Goal: Information Seeking & Learning: Check status

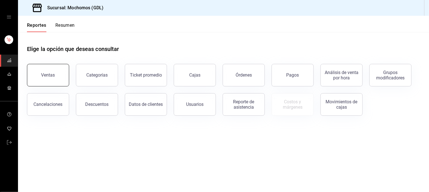
click at [53, 73] on div "Ventas" at bounding box center [48, 74] width 14 height 5
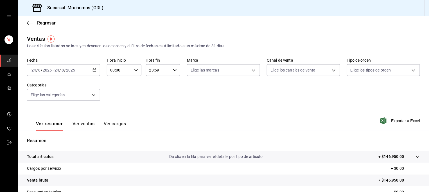
click at [95, 71] on icon "button" at bounding box center [95, 70] width 4 height 4
click at [93, 72] on div "[DATE] [DATE] - [DATE] [DATE]" at bounding box center [63, 70] width 73 height 12
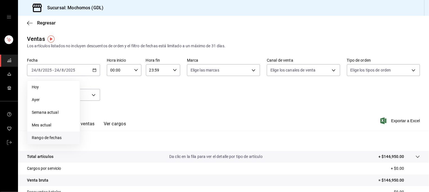
click at [53, 138] on span "Rango de fechas" at bounding box center [54, 138] width 44 height 6
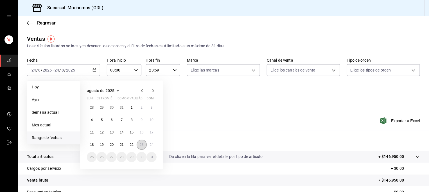
click at [141, 143] on abbr "23" at bounding box center [142, 145] width 4 height 4
click at [150, 143] on abbr "24" at bounding box center [152, 145] width 4 height 4
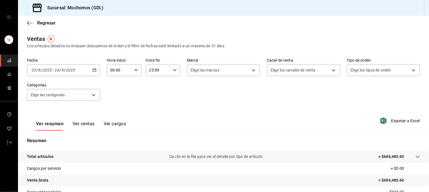
click at [136, 72] on div "00:00 Hora inicio" at bounding box center [124, 70] width 34 height 12
click at [115, 114] on span "05" at bounding box center [115, 112] width 8 height 5
type input "05:00"
click at [170, 69] on div at bounding box center [214, 96] width 429 height 192
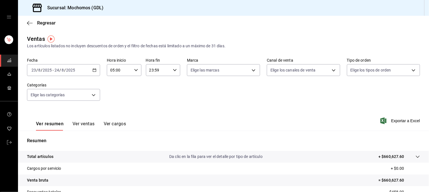
click at [170, 69] on div "23:59 Hora fin" at bounding box center [163, 70] width 34 height 12
click at [154, 109] on span "05" at bounding box center [153, 107] width 8 height 5
type input "05:59"
click at [215, 105] on div at bounding box center [214, 96] width 429 height 192
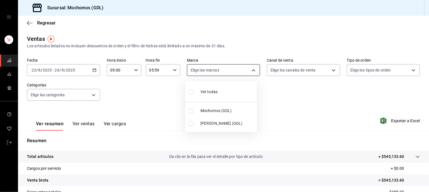
click at [253, 69] on body "Sucursal: Mochomos (GDL) Regresar Ventas Los artículos listados no incluyen des…" at bounding box center [214, 96] width 429 height 192
click at [225, 111] on span "Mochomos (GDL)" at bounding box center [228, 111] width 54 height 6
type input "36c25d4a-7cb0-456c-a434-e981d54830bc"
checkbox input "true"
click at [302, 71] on div at bounding box center [214, 96] width 429 height 192
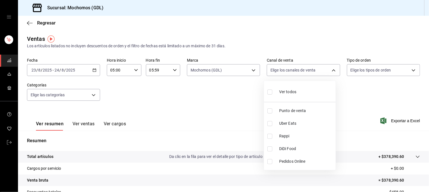
click at [302, 71] on body "Sucursal: Mochomos (GDL) Regresar Ventas Los artículos listados no incluyen des…" at bounding box center [214, 96] width 429 height 192
click at [297, 96] on li "Ver todos" at bounding box center [300, 91] width 72 height 17
type input "PARROT,UBER_EATS,RAPPI,DIDI_FOOD,ONLINE"
checkbox input "true"
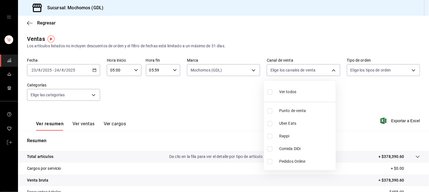
checkbox input "true"
click at [376, 66] on div at bounding box center [214, 96] width 429 height 192
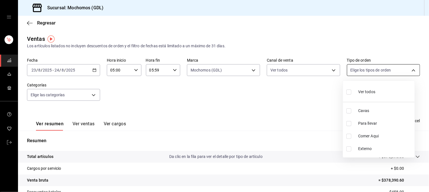
click at [376, 72] on body "Sucursal: Mochomos (GDL) Regresar Ventas Los artículos listados no incluyen des…" at bounding box center [214, 96] width 429 height 192
click at [373, 95] on span "Ver todos" at bounding box center [366, 92] width 17 height 6
type input "c3d0baef-30c0-4718-9d76-caab43e27316,13c4cc4a-99d2-42c0-ba96-c3de8c08c13d,7b791…"
checkbox input "true"
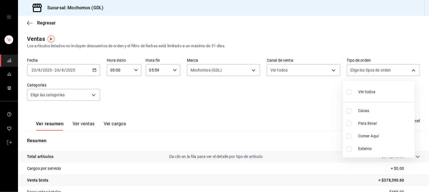
checkbox input "true"
click at [85, 95] on div at bounding box center [214, 96] width 429 height 192
click at [85, 95] on body "Sucursal: Mochomos (GDL) Regresar Ventas Los artículos listados no incluyen des…" at bounding box center [214, 96] width 429 height 192
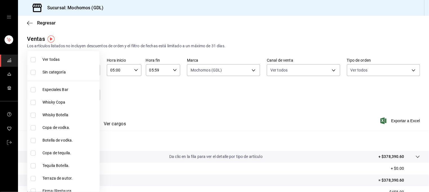
click at [85, 87] on span "Especiales Bar" at bounding box center [69, 90] width 55 height 6
type input "c0db8a99-aef8-4e9c-862d-72763fc5d605"
checkbox input "true"
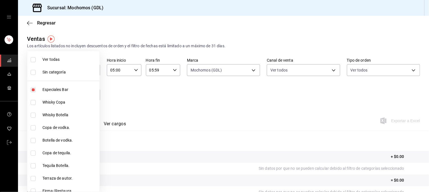
click at [68, 101] on span "Whisky Copa" at bounding box center [69, 102] width 55 height 6
type input "c0db8a99-aef8-4e9c-862d-72763fc5d605,0e6da5ad-e1ed-4623-8a7f-4db137866549"
checkbox input "true"
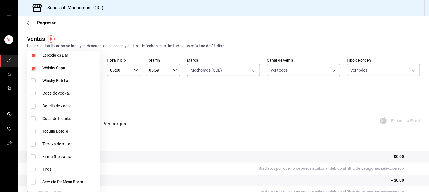
scroll to position [35, 0]
click at [55, 95] on span "Copa de vodka." at bounding box center [69, 93] width 55 height 6
type input "c0db8a99-aef8-4e9c-862d-72763fc5d605,0e6da5ad-e1ed-4623-8a7f-4db137866549,e70f9…"
checkbox input "true"
click at [50, 91] on span "Copa de vodka." at bounding box center [69, 93] width 55 height 6
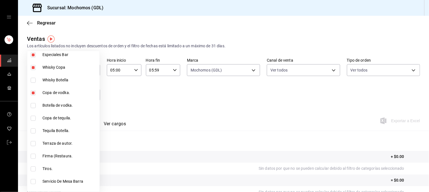
type input "c0db8a99-aef8-4e9c-862d-72763fc5d605,0e6da5ad-e1ed-4623-8a7f-4db137866549"
checkbox input "false"
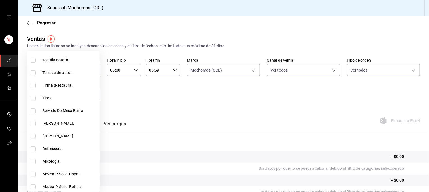
scroll to position [106, 0]
click at [51, 124] on span "[PERSON_NAME]." at bounding box center [69, 123] width 55 height 6
type input "c0db8a99-aef8-4e9c-862d-72763fc5d605,0e6da5ad-e1ed-4623-8a7f-4db137866549,8bcc6…"
checkbox input "true"
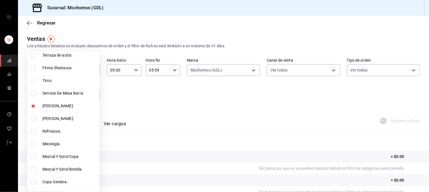
scroll to position [137, 0]
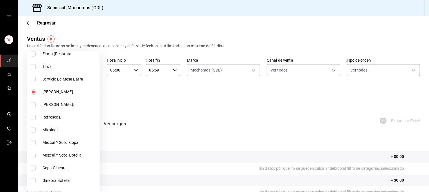
click at [46, 132] on span "Mixología." at bounding box center [69, 130] width 55 height 6
type input "c0db8a99-aef8-4e9c-862d-72763fc5d605,0e6da5ad-e1ed-4623-8a7f-4db137866549,8bcc6…"
checkbox input "true"
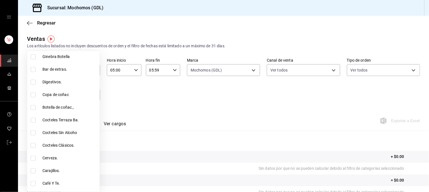
scroll to position [262, 0]
click at [32, 119] on input "checkbox" at bounding box center [33, 118] width 5 height 5
checkbox input "true"
type input "c0db8a99-aef8-4e9c-862d-72763fc5d605,0e6da5ad-e1ed-4623-8a7f-4db137866549,8bcc6…"
click at [35, 130] on input "checkbox" at bounding box center [33, 131] width 5 height 5
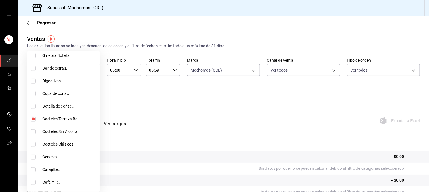
checkbox input "true"
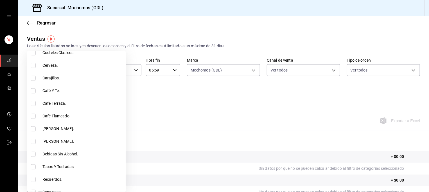
scroll to position [356, 0]
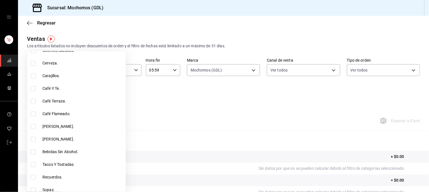
click at [134, 164] on div at bounding box center [214, 96] width 429 height 192
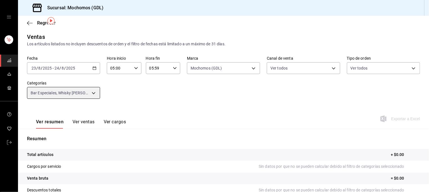
scroll to position [19, 0]
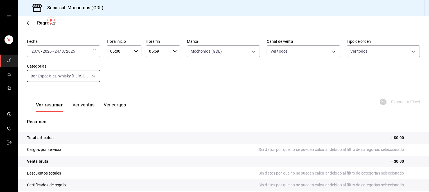
click at [92, 78] on body "Sucursal: Mochomos (GDL) Regresar Ventas Los artículos listados no incluyen des…" at bounding box center [214, 96] width 429 height 192
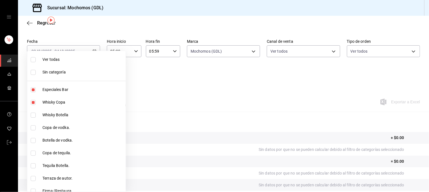
click at [136, 91] on div at bounding box center [214, 96] width 429 height 192
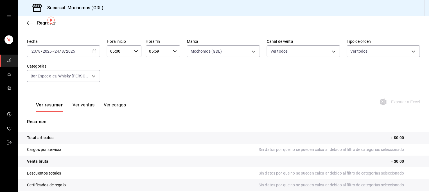
click at [153, 55] on input "05:59" at bounding box center [158, 51] width 25 height 11
click at [116, 68] on div at bounding box center [214, 96] width 429 height 192
click at [89, 107] on button "Ver ventas" at bounding box center [84, 107] width 22 height 10
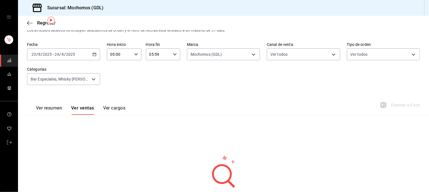
scroll to position [19, 0]
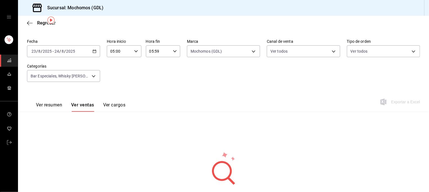
click at [51, 104] on font "Ver resumen" at bounding box center [49, 105] width 26 height 6
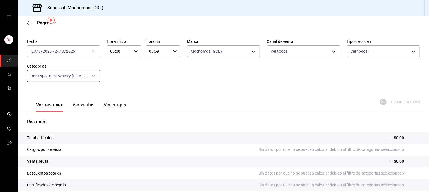
click at [83, 73] on body "Sucursal: Mochomos (GDL) Regresar Ventas Los artículos listados no incluyen des…" at bounding box center [214, 96] width 429 height 192
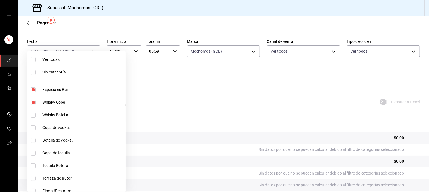
click at [49, 95] on li "Especiales Bar" at bounding box center [76, 89] width 98 height 13
type input "0e6da5ad-e1ed-4623-8a7f-4db137866549,8bcc6b5c-fe2a-40a3-ba62-38573c73924d,d6d41…"
checkbox input "false"
click at [161, 96] on div at bounding box center [214, 96] width 429 height 192
